Goal: Information Seeking & Learning: Understand process/instructions

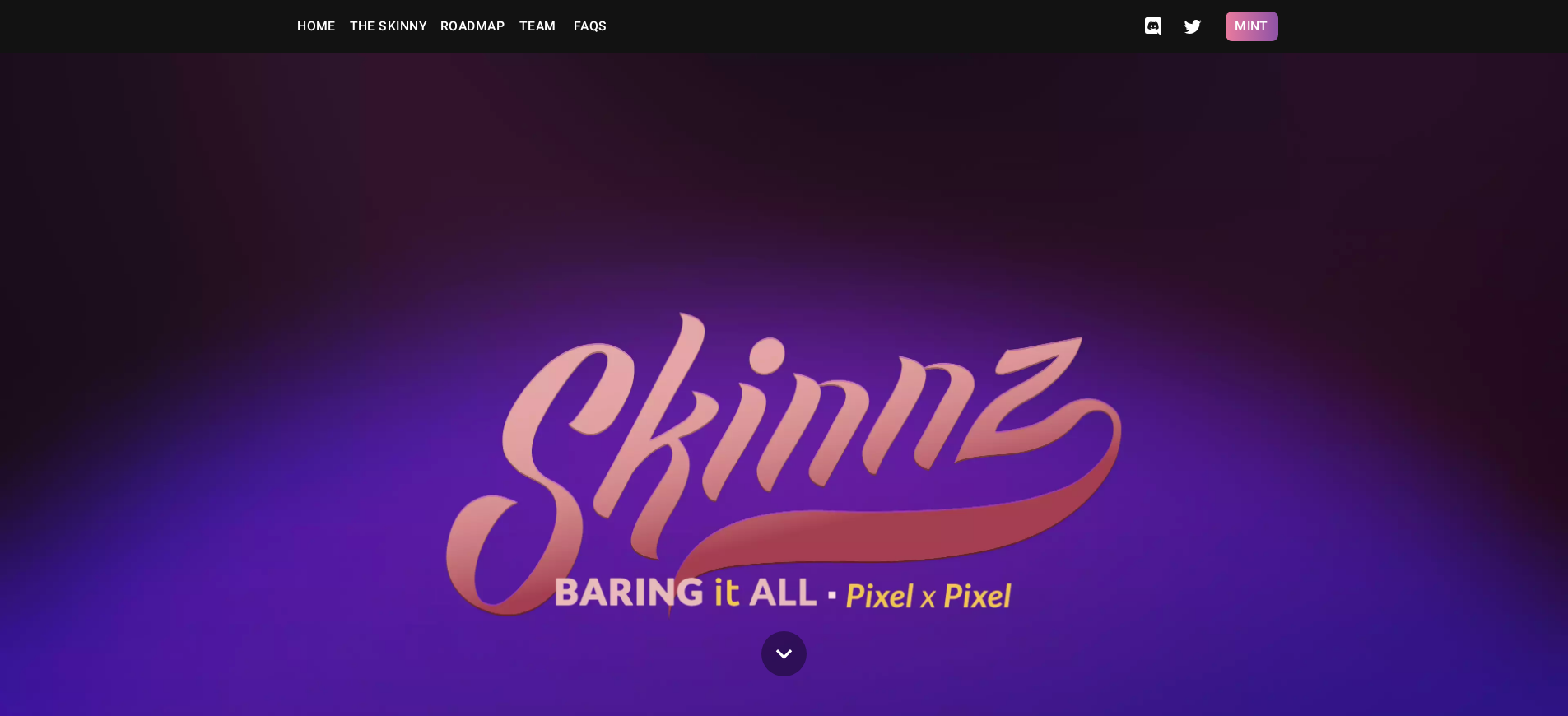
click at [1252, 27] on button "Mint" at bounding box center [1252, 26] width 52 height 30
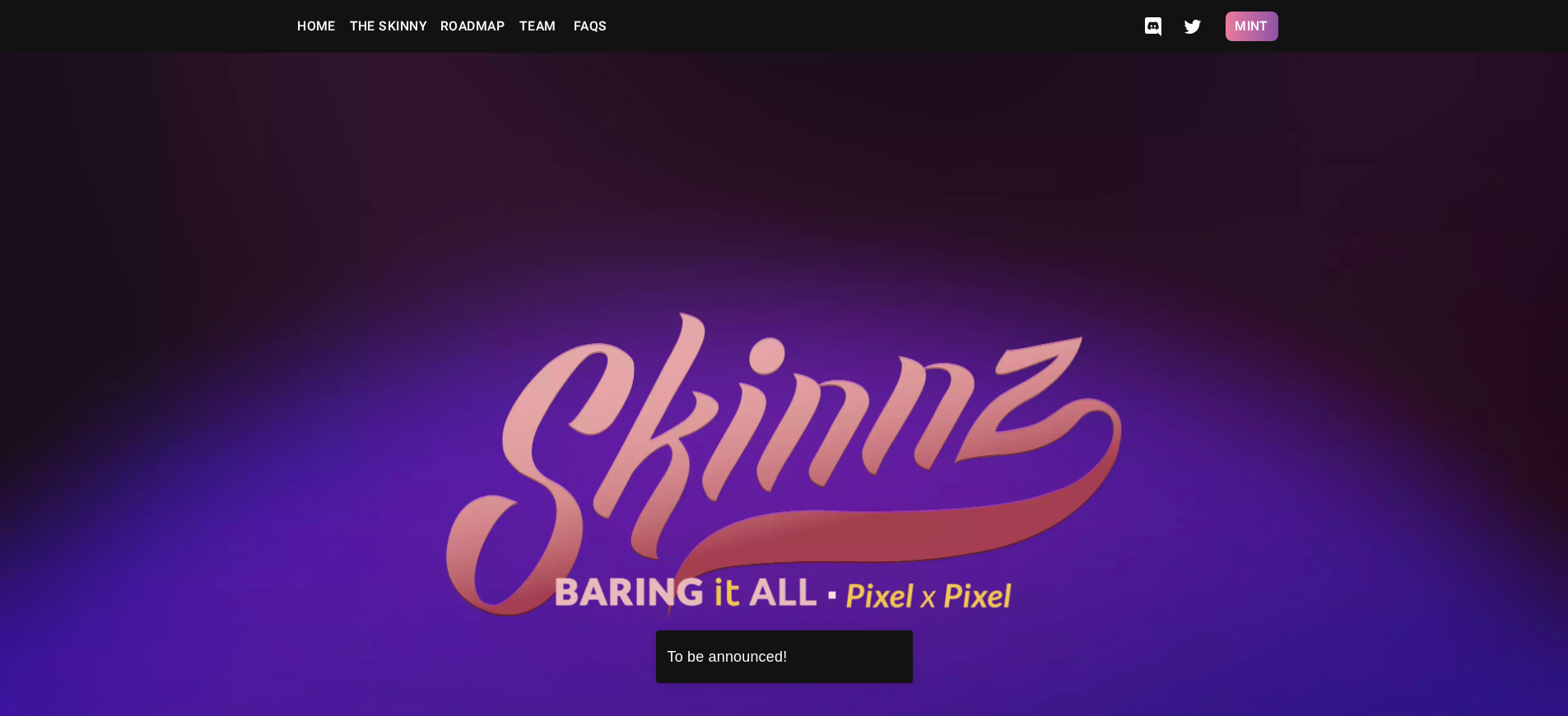
click at [1252, 27] on button "Mint" at bounding box center [1252, 26] width 52 height 30
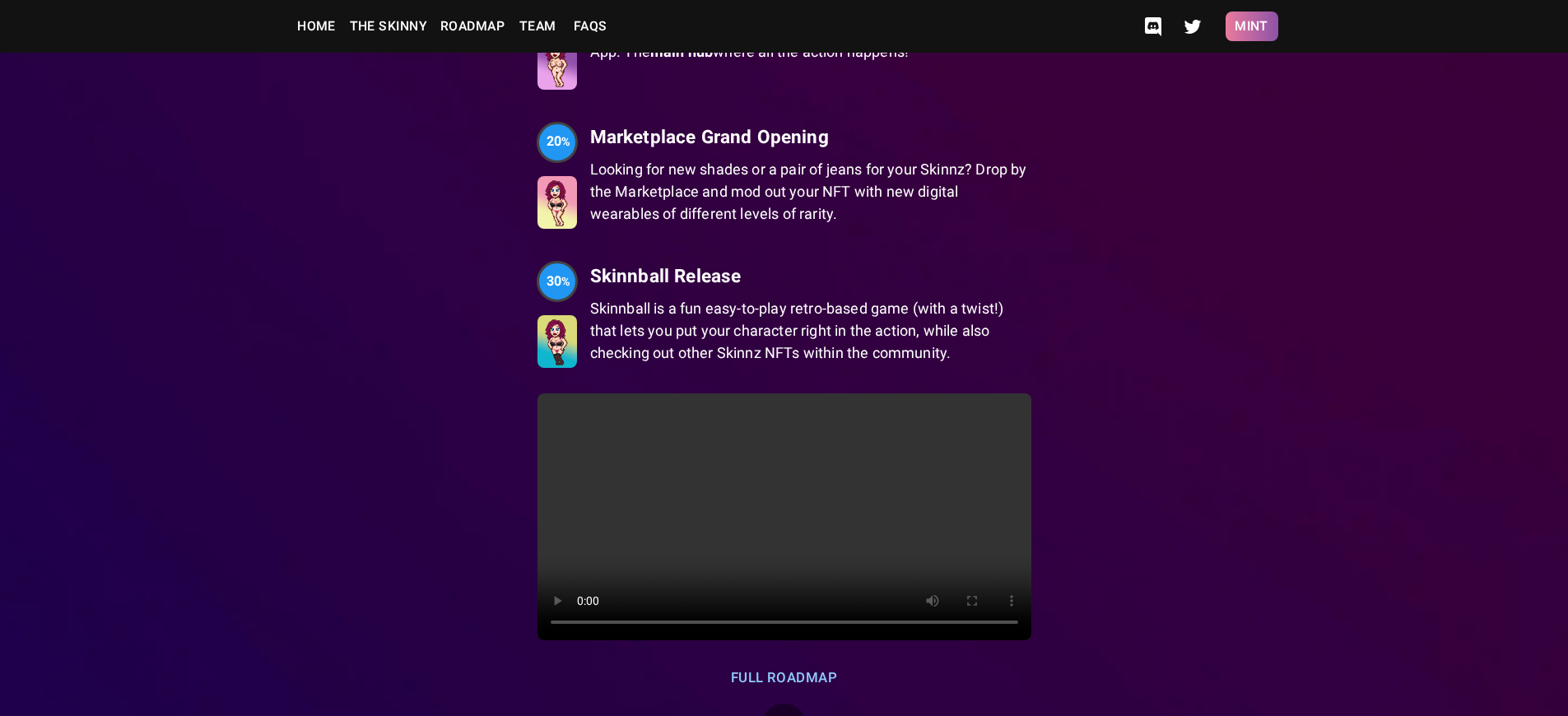
click at [1252, 27] on button "Mint" at bounding box center [1252, 26] width 52 height 30
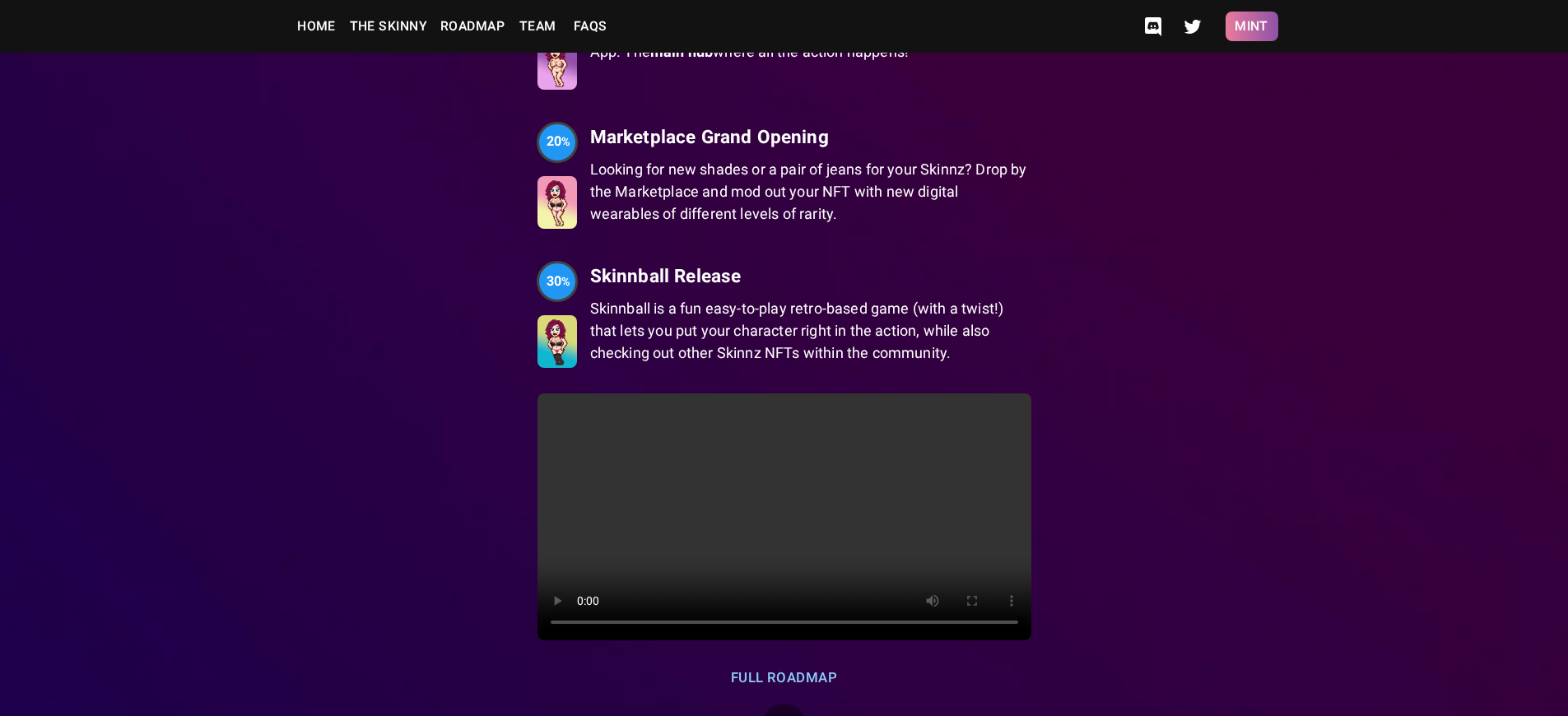
click at [1252, 27] on button "Mint" at bounding box center [1252, 26] width 52 height 30
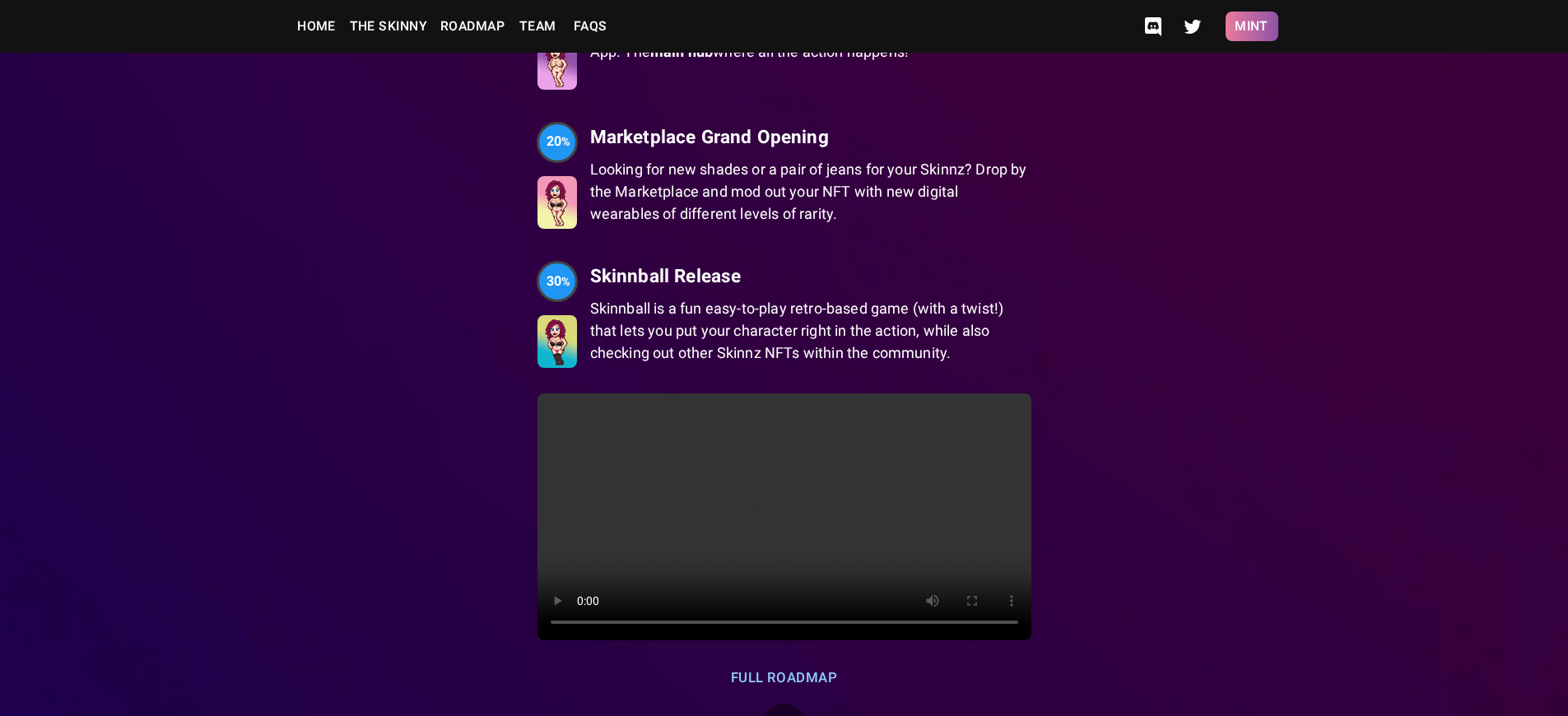
click at [1252, 27] on button "Mint" at bounding box center [1252, 26] width 52 height 30
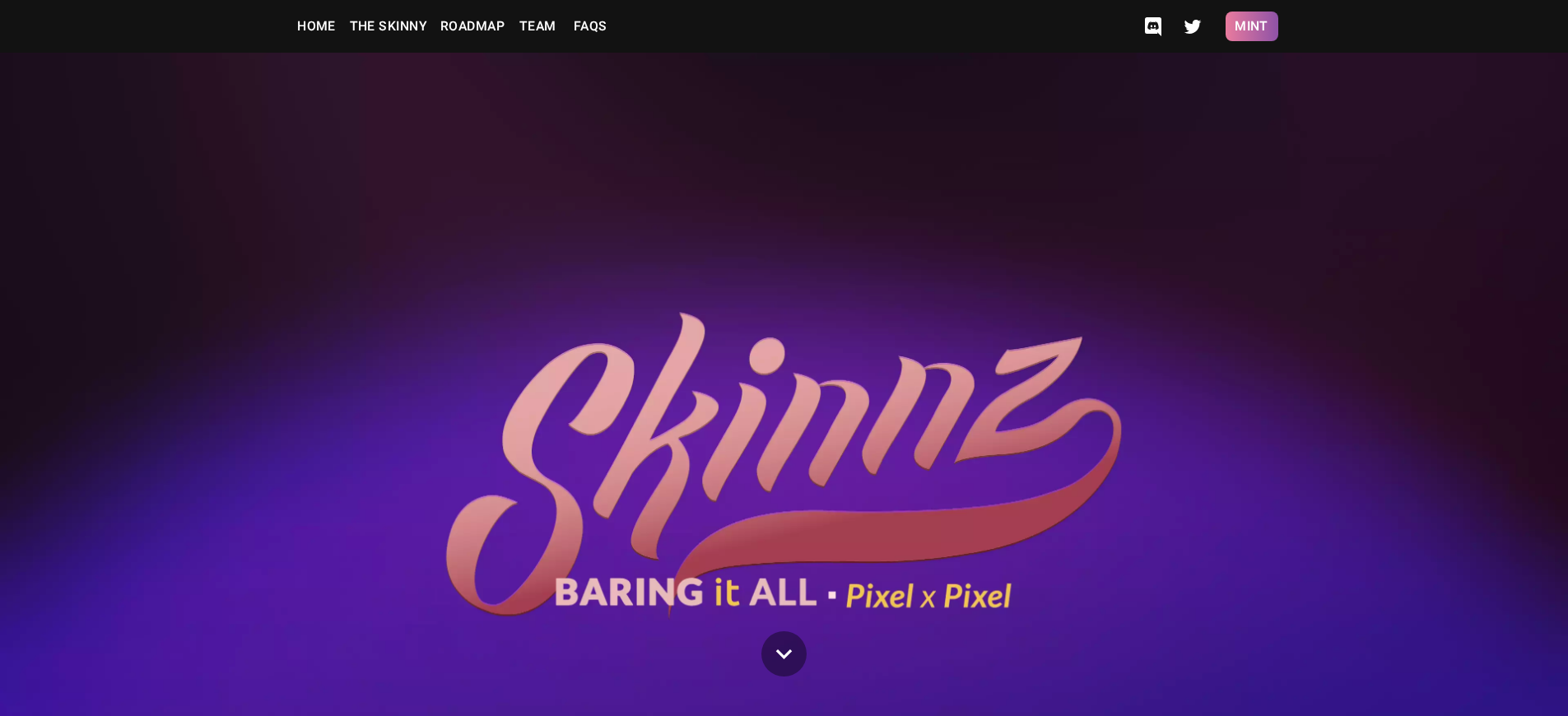
scroll to position [3159, 0]
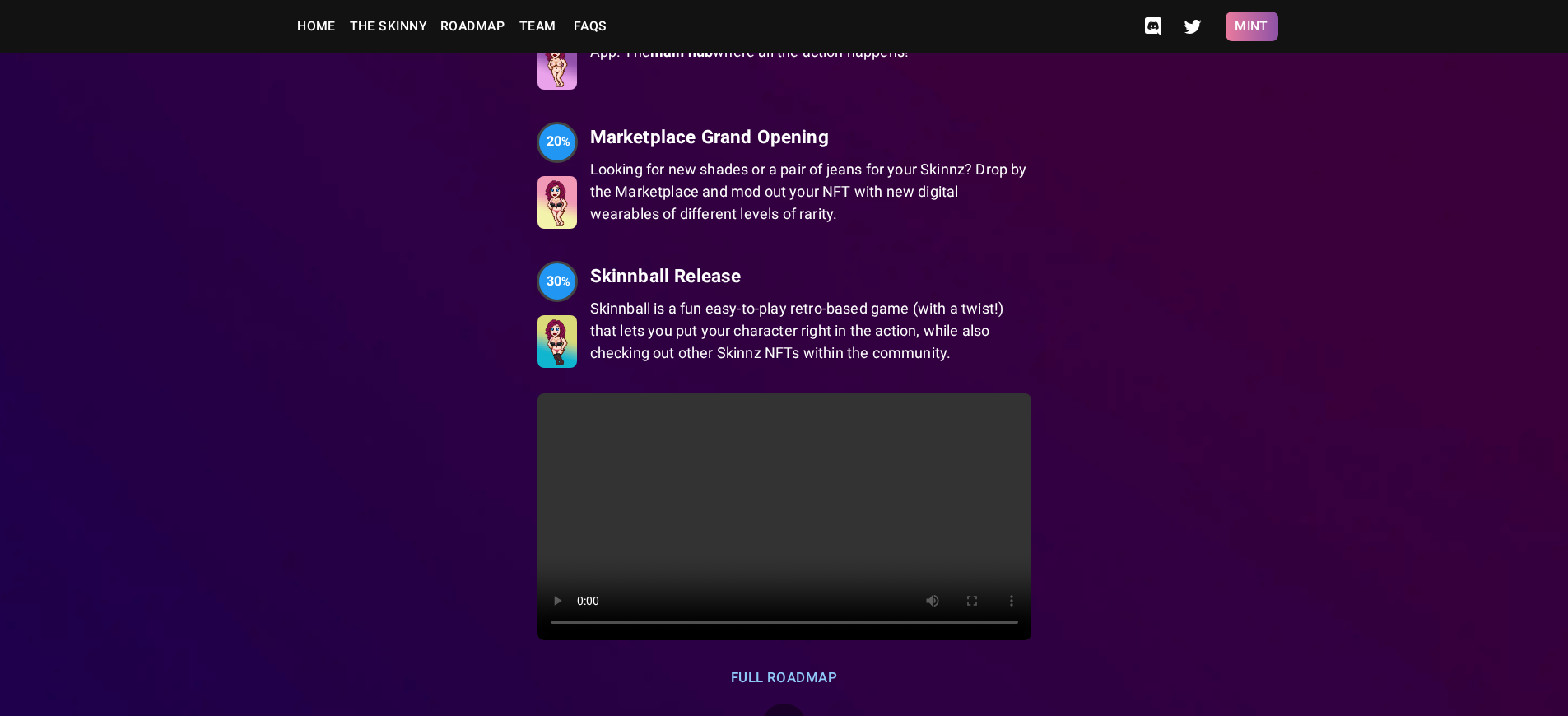
click at [1252, 27] on button "Mint" at bounding box center [1252, 26] width 52 height 30
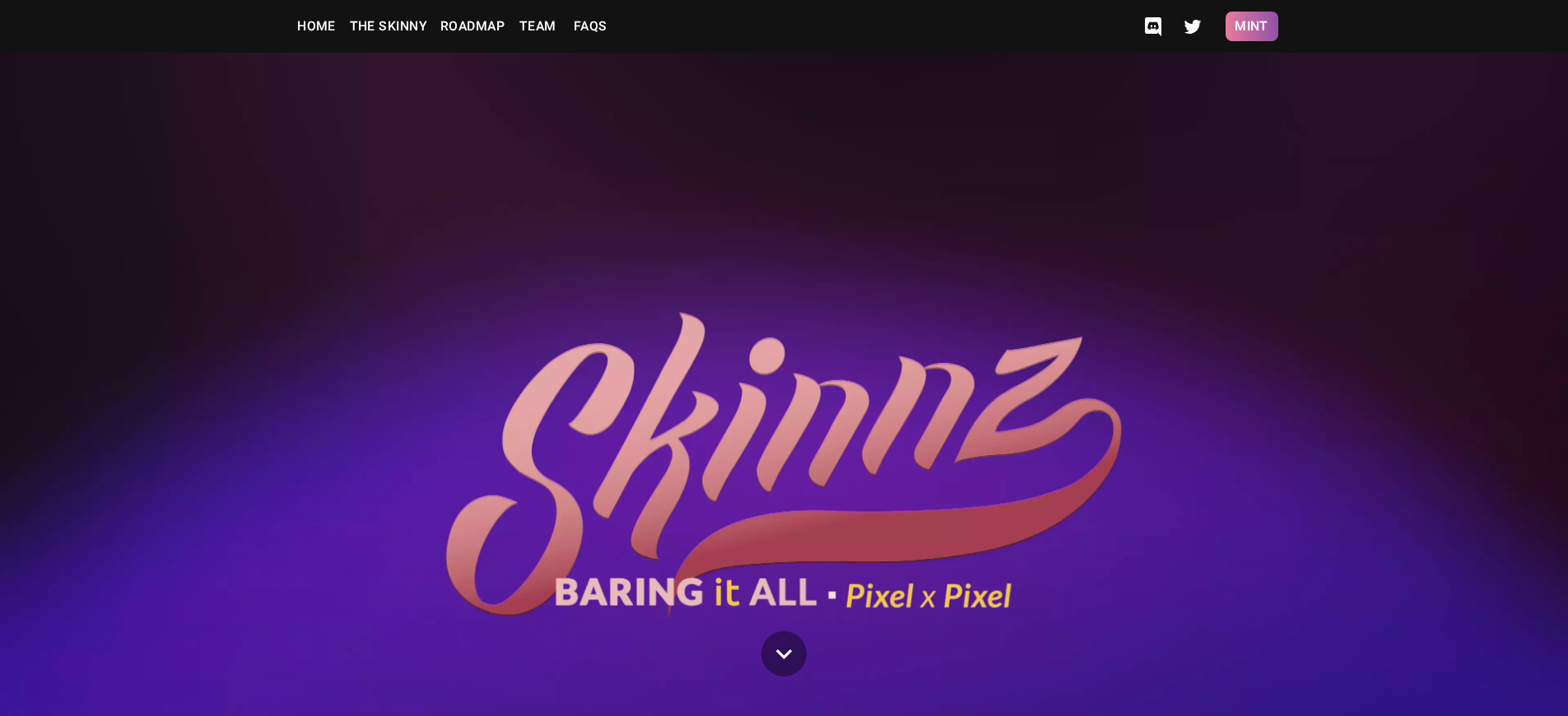
click at [1252, 27] on button "Mint" at bounding box center [1252, 26] width 52 height 30
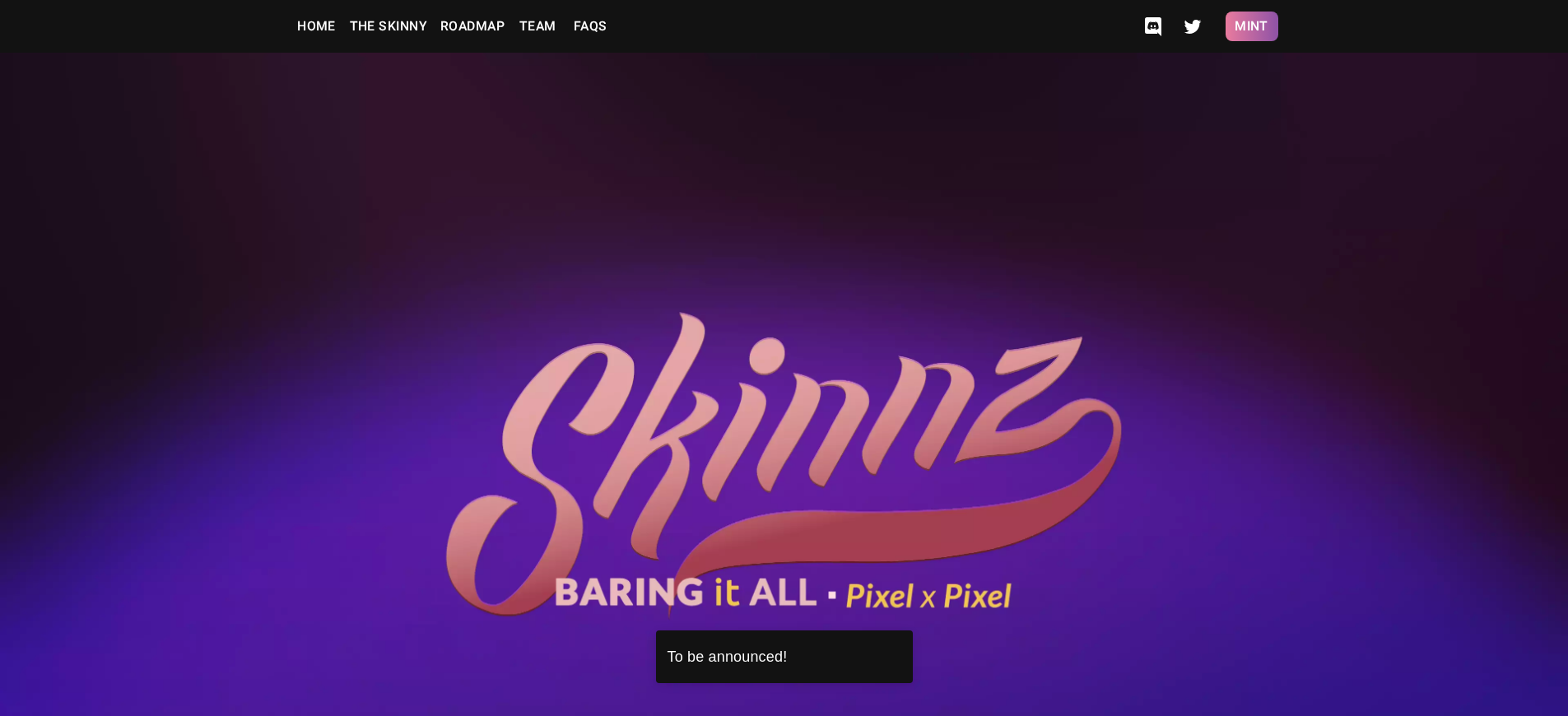
click at [1252, 27] on button "Mint" at bounding box center [1252, 26] width 52 height 30
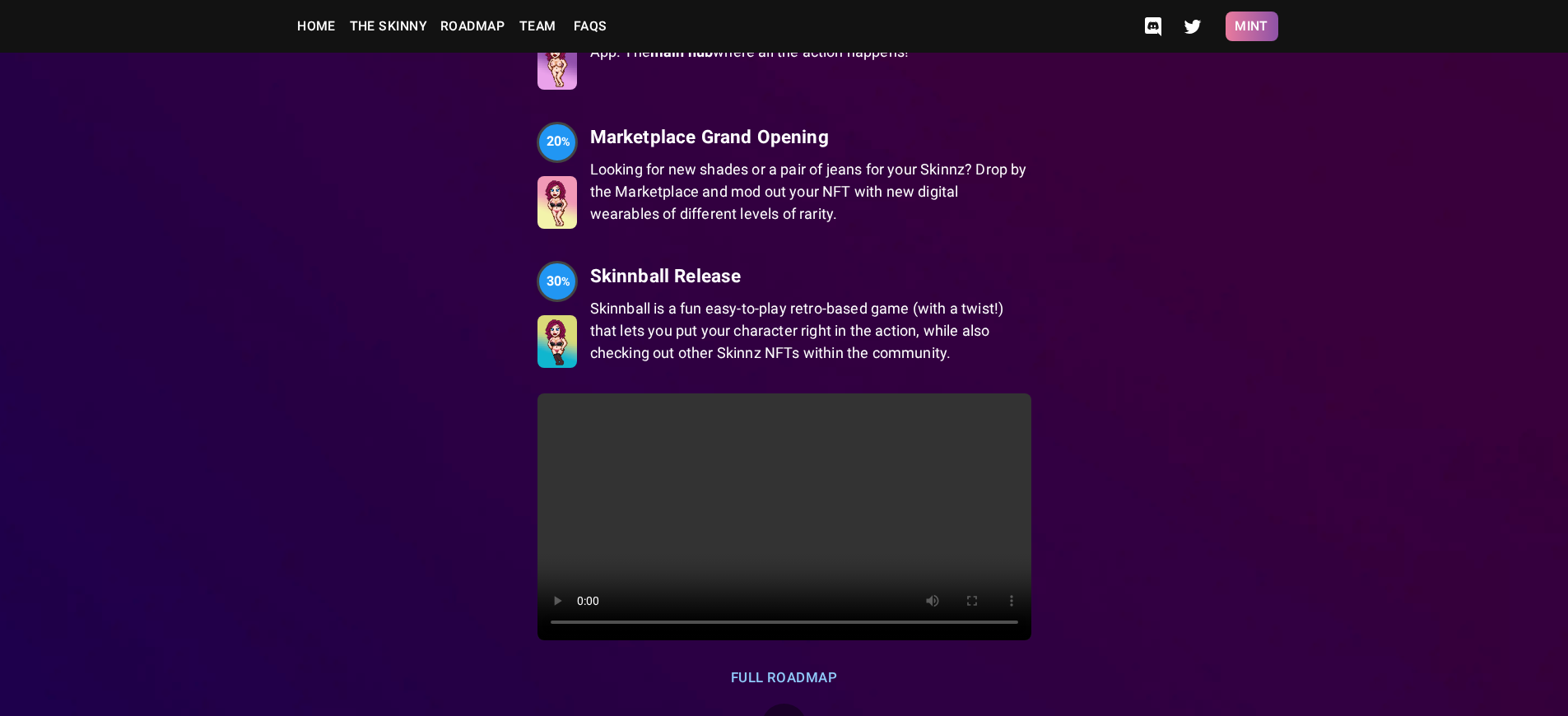
click at [1252, 27] on button "Mint" at bounding box center [1252, 26] width 52 height 30
